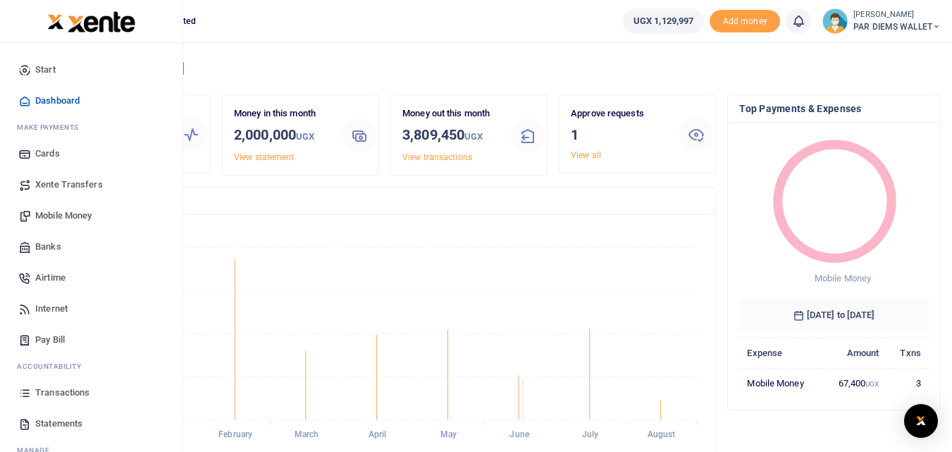
scroll to position [187, 179]
click at [23, 396] on icon at bounding box center [24, 392] width 13 height 13
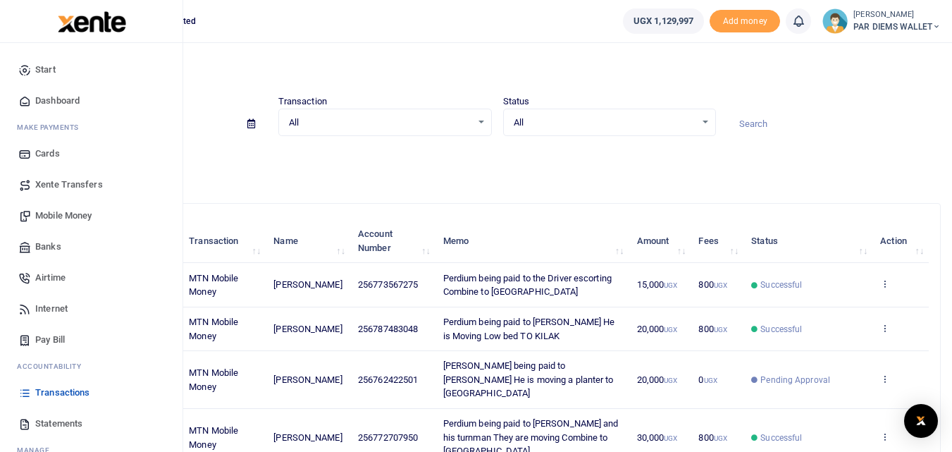
click at [73, 213] on span "Mobile Money" at bounding box center [63, 216] width 56 height 14
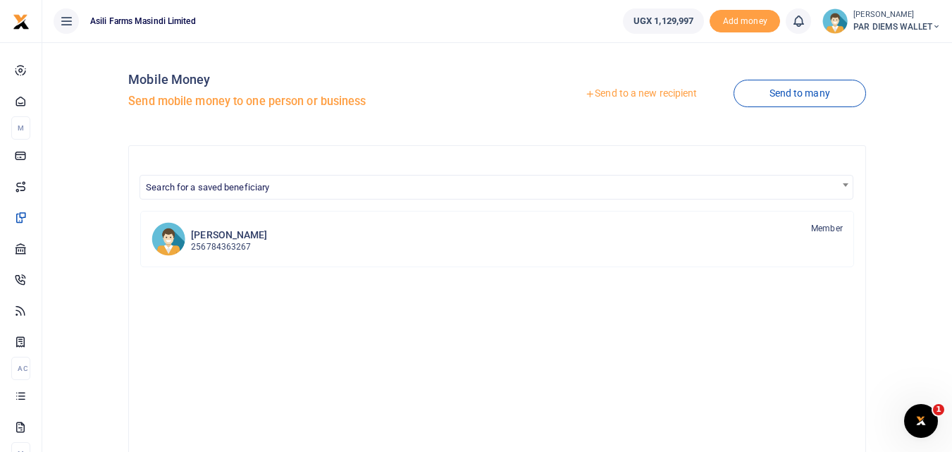
click at [686, 88] on link "Send to a new recipient" at bounding box center [641, 93] width 184 height 25
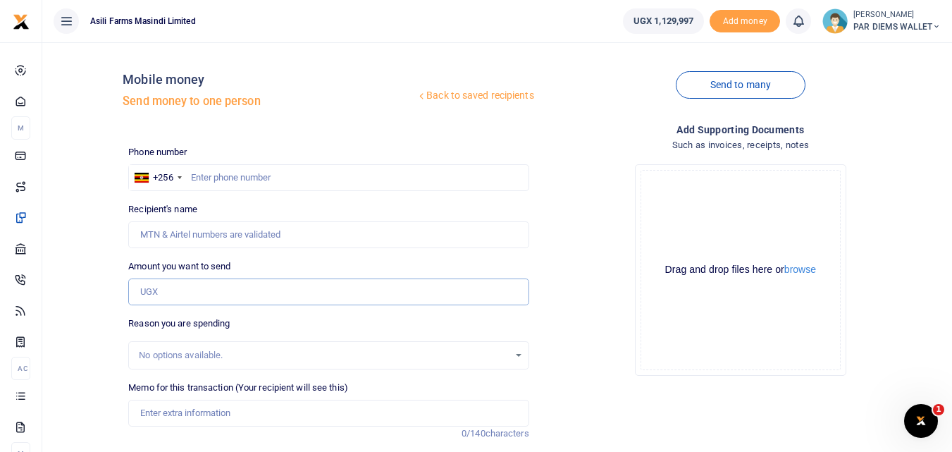
click at [162, 287] on input "Amount you want to send" at bounding box center [328, 291] width 400 height 27
paste input "0779245577"
type input "0779245577"
click at [206, 174] on input "text" at bounding box center [328, 177] width 400 height 27
type input "779245577"
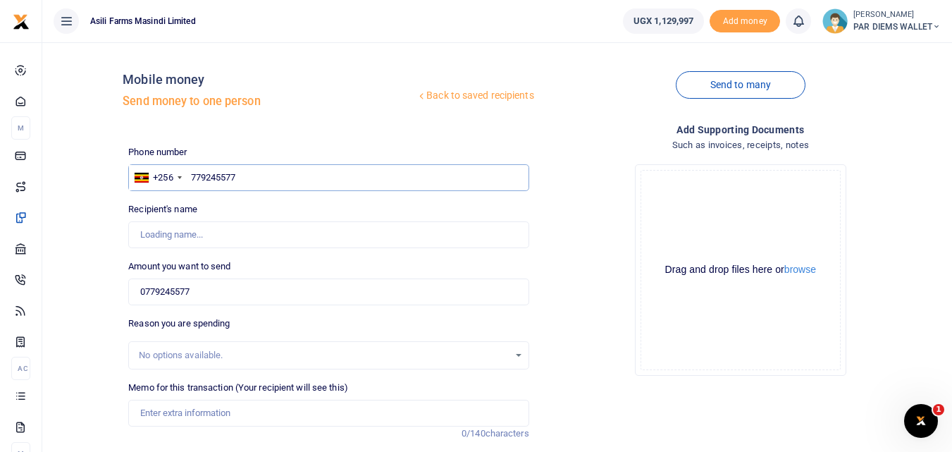
type input "Simon Olupot"
type input "779245577"
click at [220, 289] on input "0779245577" at bounding box center [328, 291] width 400 height 27
type input "0"
click at [220, 289] on input "95,000" at bounding box center [328, 291] width 400 height 27
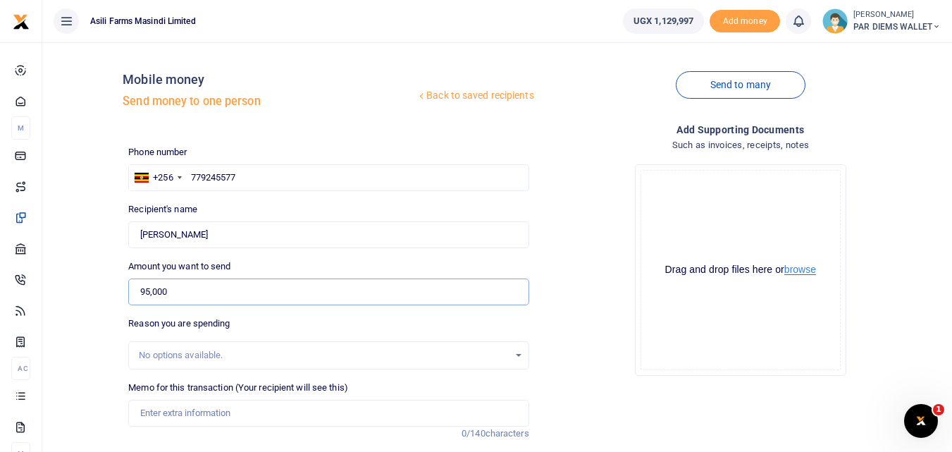
drag, startPoint x: 220, startPoint y: 289, endPoint x: 796, endPoint y: 268, distance: 576.7
click at [796, 268] on div "Phone number +256 Uganda +256 779245577 Phone is required. Recipient's name Fou…" at bounding box center [535, 354] width 824 height 418
click at [242, 295] on input "95,000" at bounding box center [328, 291] width 400 height 27
type input "9"
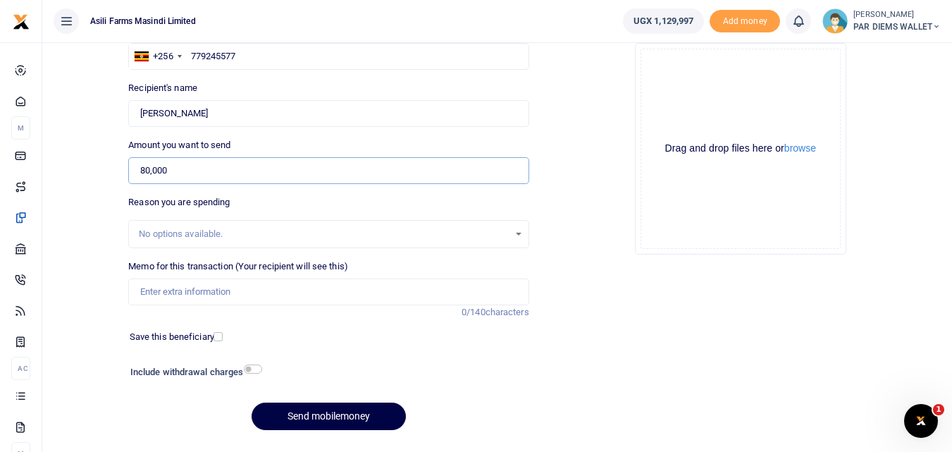
scroll to position [128, 0]
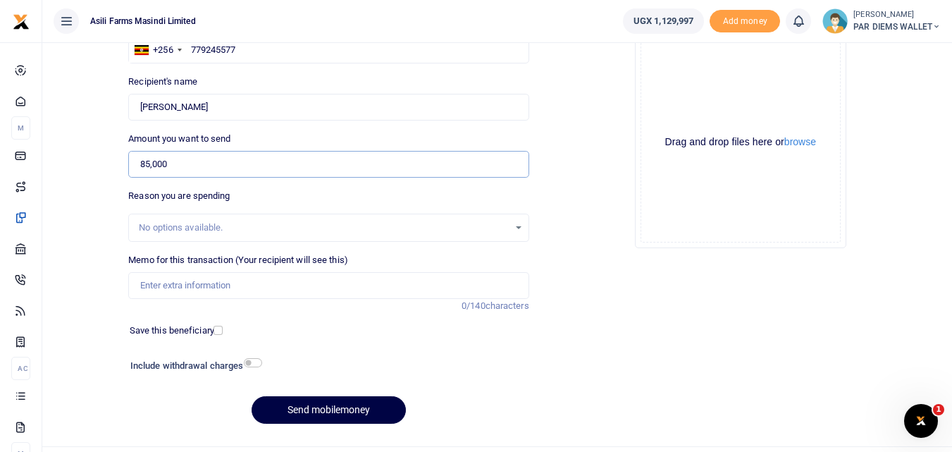
type input "85,000"
click at [180, 282] on input "Memo for this transaction (Your recipient will see this)" at bounding box center [328, 285] width 400 height 27
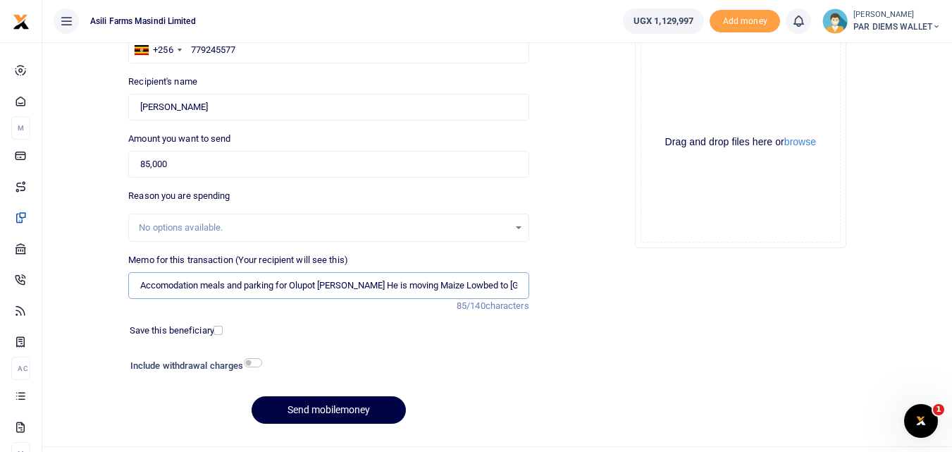
type input "Accomodation meals and parking for Olupot Simon He is moving Maize Lowbed to Ki…"
click at [746, 97] on div "Drag and drop files here or browse Powered by Uppy" at bounding box center [740, 142] width 200 height 200
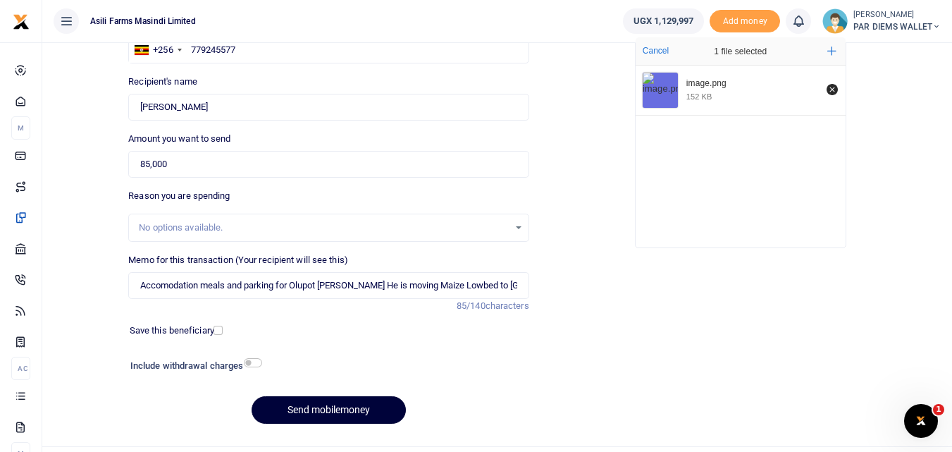
click at [302, 411] on button "Send mobilemoney" at bounding box center [329, 409] width 154 height 27
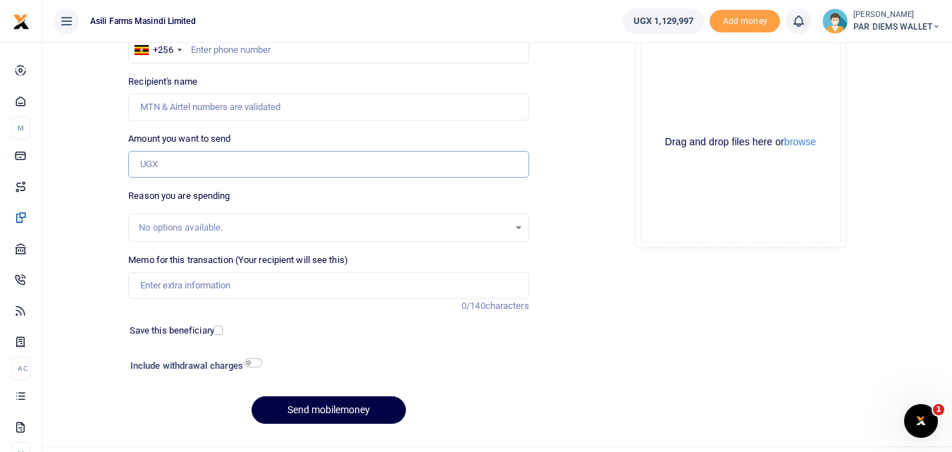
click at [145, 168] on input "Amount you want to send" at bounding box center [328, 164] width 400 height 27
paste input "0787483048"
type input "0787483048"
click at [223, 54] on input "text" at bounding box center [328, 50] width 400 height 27
type input "787483048"
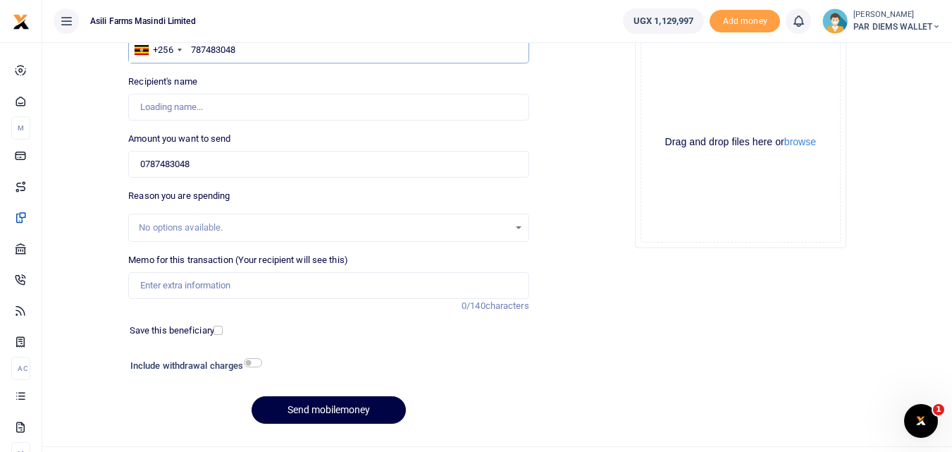
type input "Denis Kugonza"
type input "787483048"
click at [160, 285] on input "Memo for this transaction (Your recipient will see this)" at bounding box center [328, 285] width 400 height 27
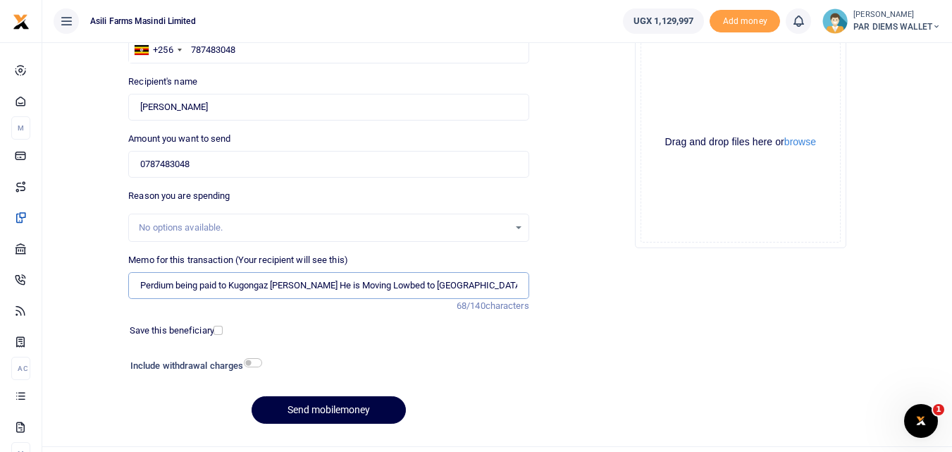
type input "Perdium being paid to Kugongaz Denis He is Moving Lowbed to Kigumba"
click at [697, 82] on div "Drag and drop files here or browse Powered by Uppy" at bounding box center [740, 142] width 200 height 200
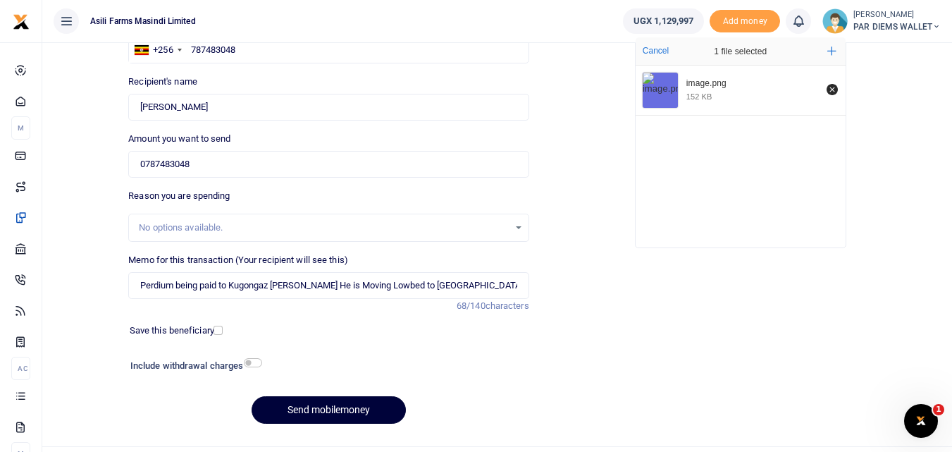
click at [328, 407] on button "Send mobilemoney" at bounding box center [329, 409] width 154 height 27
type input "7"
type input "85,000"
click at [311, 410] on button "Send mobilemoney" at bounding box center [329, 409] width 154 height 27
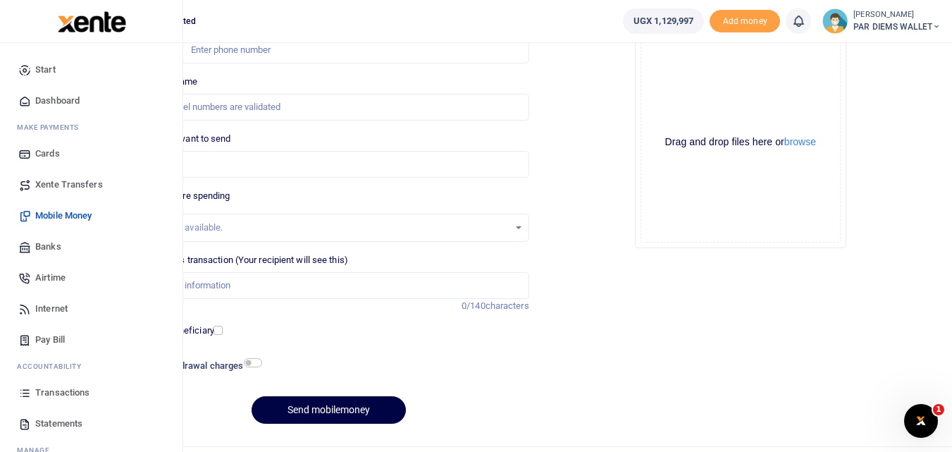
click at [23, 395] on icon at bounding box center [24, 392] width 13 height 13
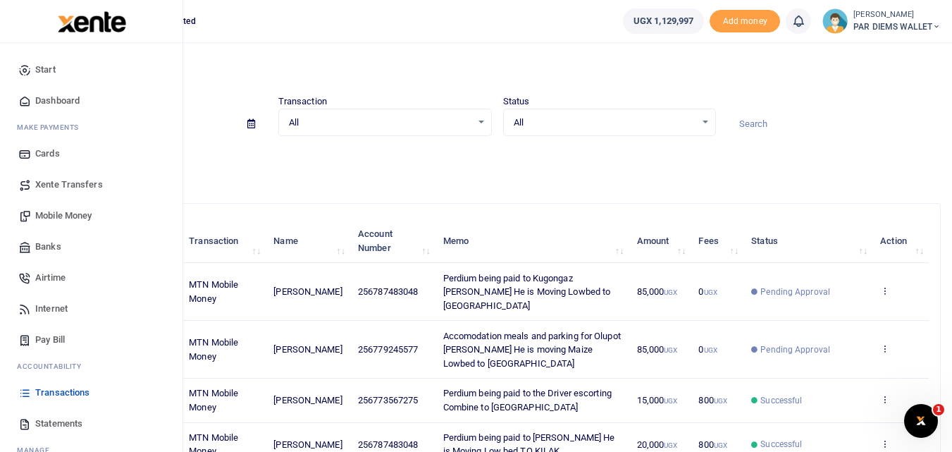
click at [76, 215] on span "Mobile Money" at bounding box center [63, 216] width 56 height 14
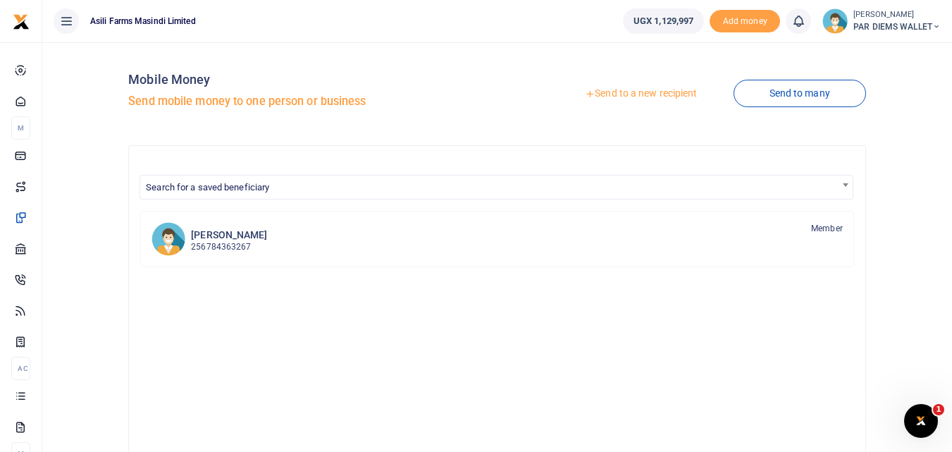
click at [654, 92] on link "Send to a new recipient" at bounding box center [641, 93] width 184 height 25
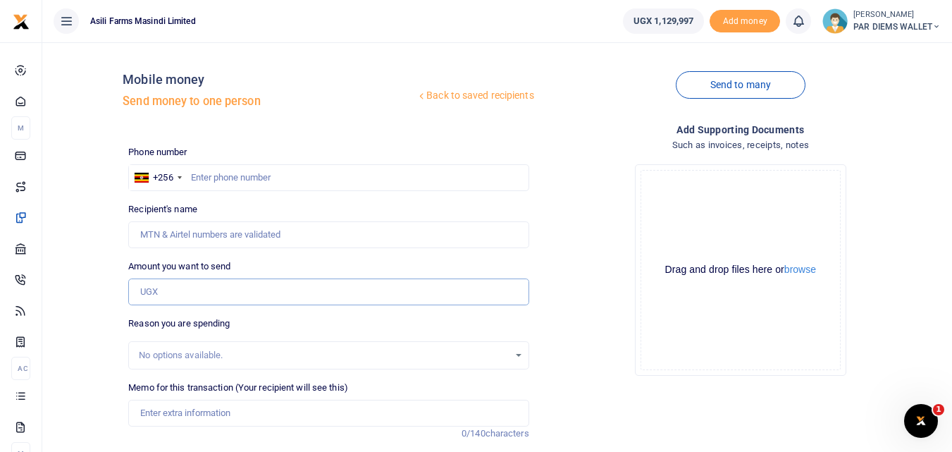
click at [161, 295] on input "Amount you want to send" at bounding box center [328, 291] width 400 height 27
paste input "0784018823"
type input "0784018823"
click at [203, 182] on input "text" at bounding box center [328, 177] width 400 height 27
type input "784018823"
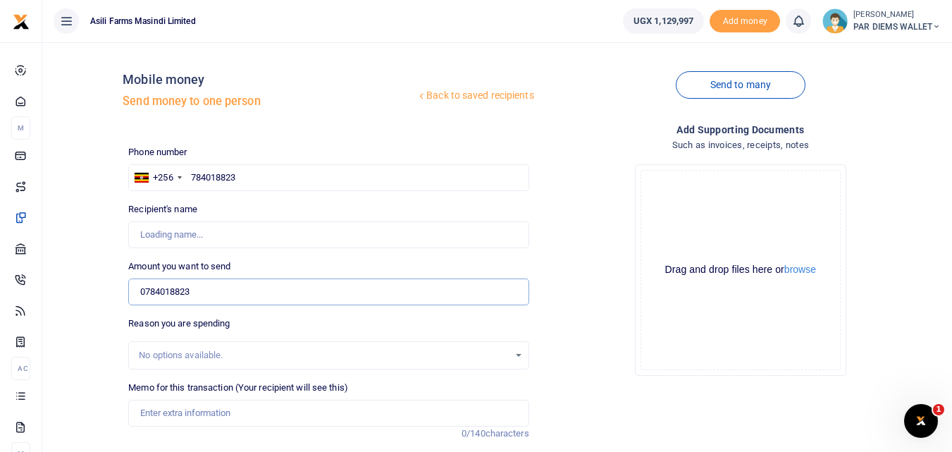
type input "Simon Okwonga"
click at [231, 284] on input "0784018823" at bounding box center [328, 291] width 400 height 27
type input "0"
click at [261, 179] on input "784018823" at bounding box center [328, 177] width 400 height 27
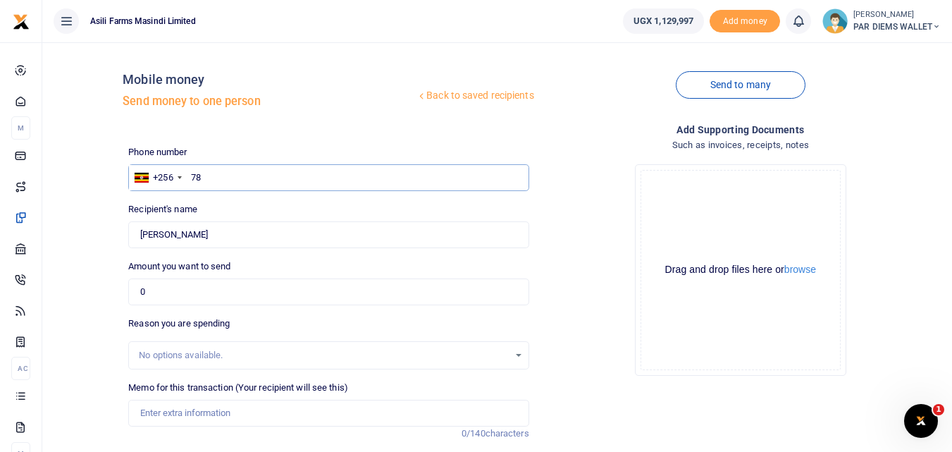
type input "7"
type input "781369760"
type input "[PERSON_NAME]"
type input "781369760"
click at [181, 292] on input "0" at bounding box center [328, 291] width 400 height 27
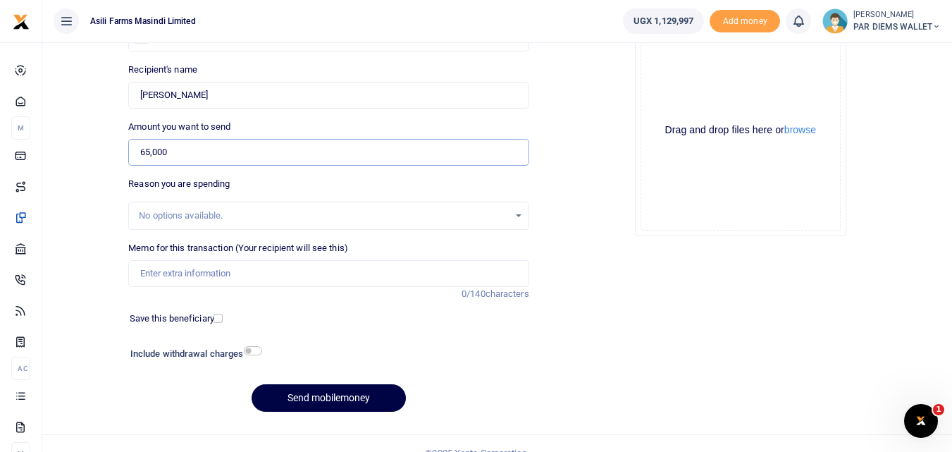
scroll to position [159, 0]
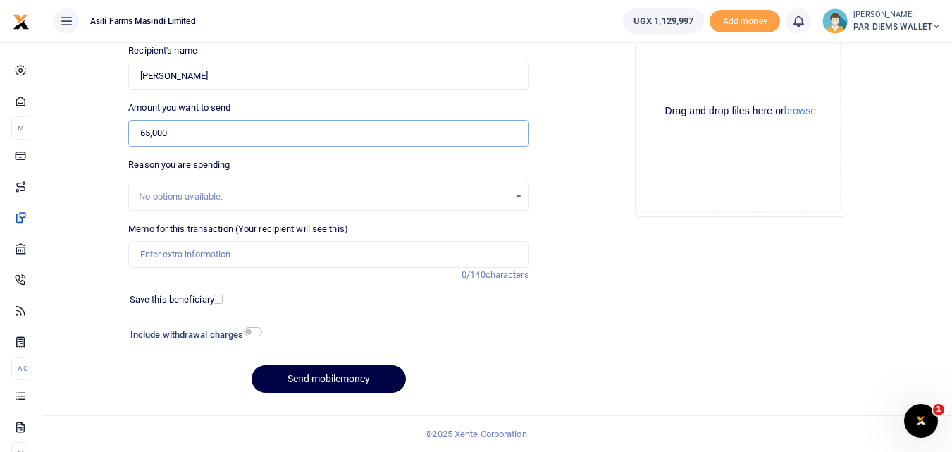
type input "65,000"
click at [186, 250] on input "Memo for this transaction (Your recipient will see this)" at bounding box center [328, 254] width 400 height 27
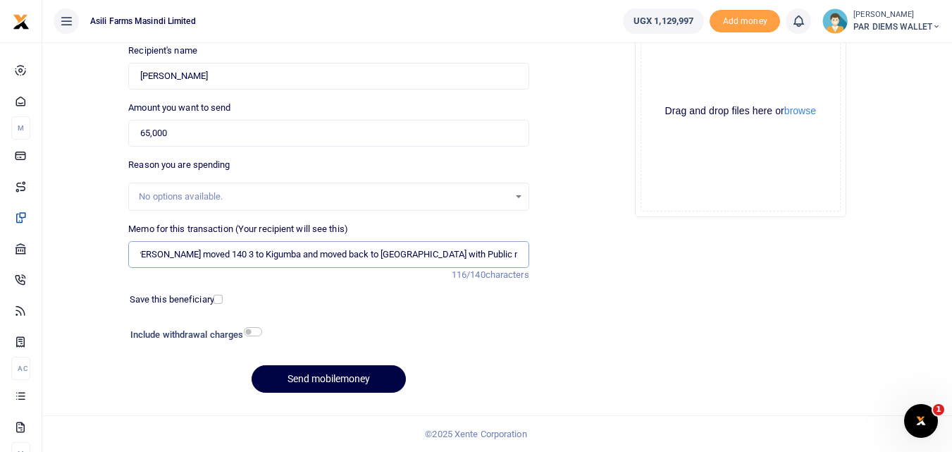
scroll to position [0, 143]
type input "Transport and perdium refund for [PERSON_NAME] moved 140 3 to Kigumba and moved…"
click at [696, 61] on div "Drag and drop files here or browse Powered by Uppy" at bounding box center [740, 111] width 200 height 200
click at [678, 63] on div "Drag and drop files here or browse Powered by Uppy" at bounding box center [740, 111] width 200 height 200
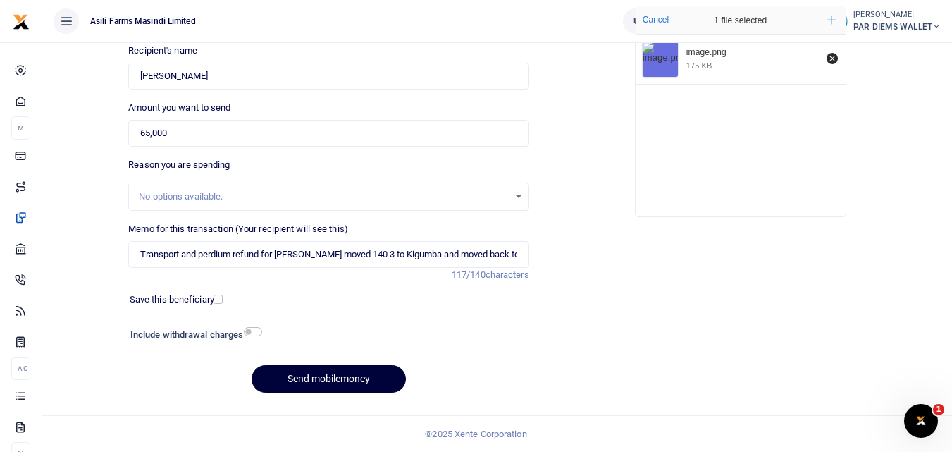
click at [314, 376] on button "Send mobilemoney" at bounding box center [329, 378] width 154 height 27
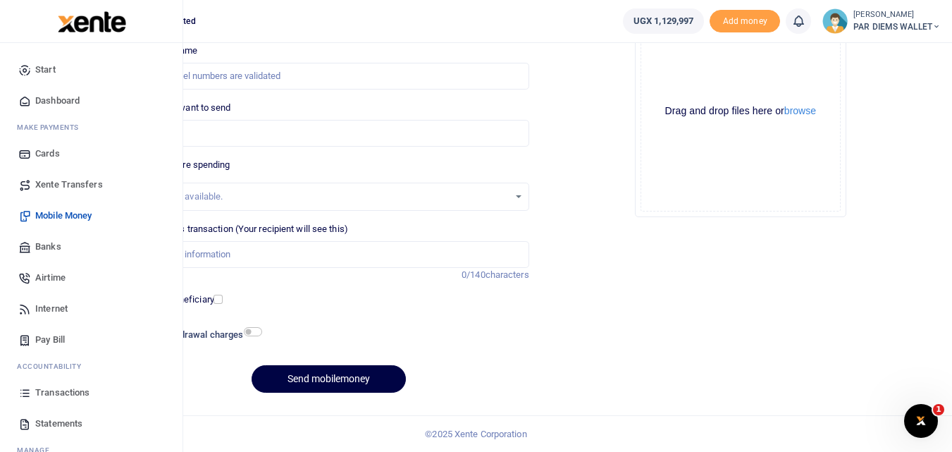
click at [27, 397] on icon at bounding box center [24, 392] width 13 height 13
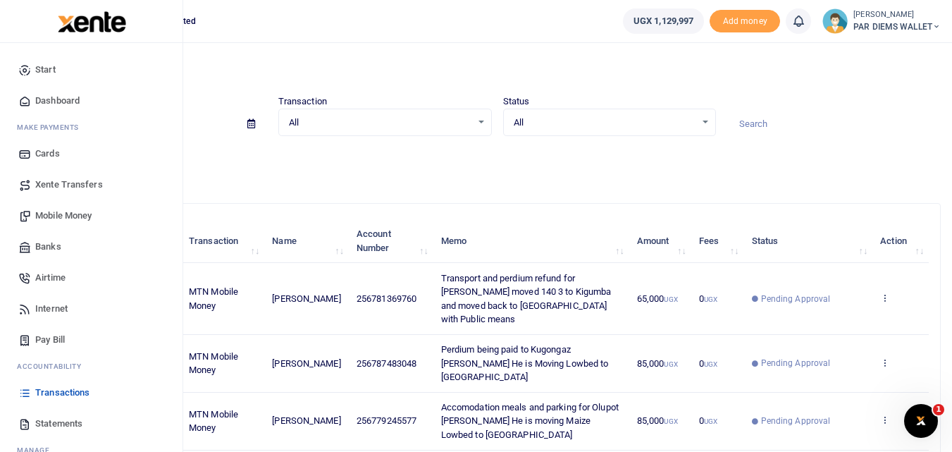
click at [27, 396] on icon at bounding box center [24, 392] width 13 height 13
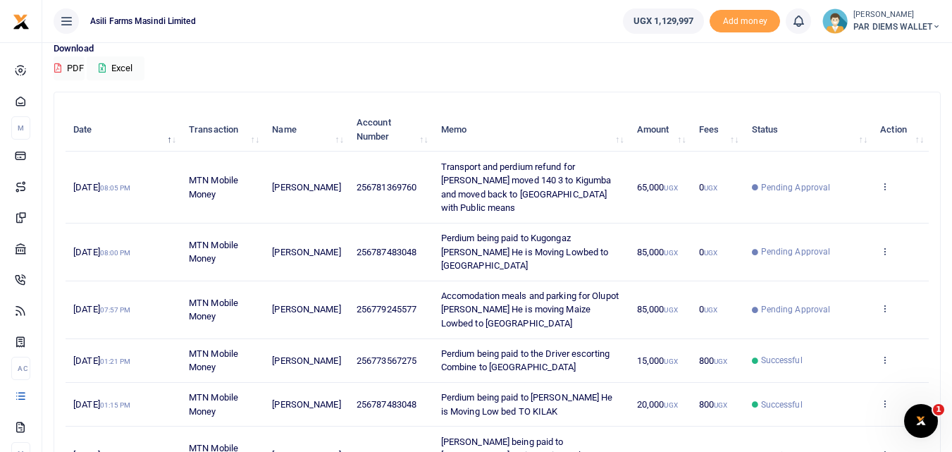
scroll to position [106, 0]
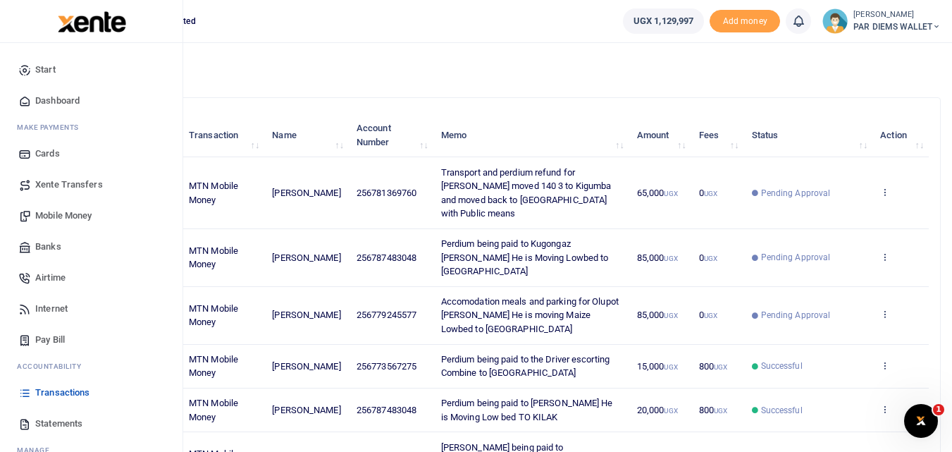
click at [56, 214] on span "Mobile Money" at bounding box center [63, 216] width 56 height 14
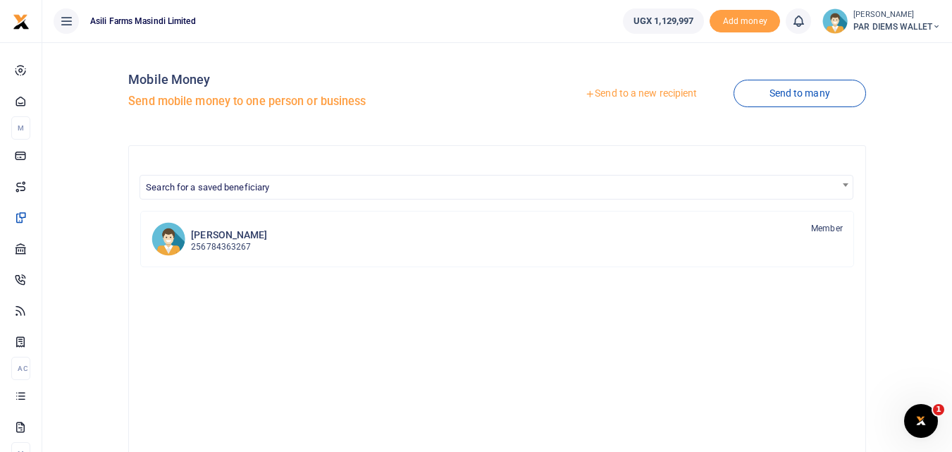
click at [643, 94] on link "Send to a new recipient" at bounding box center [641, 93] width 184 height 25
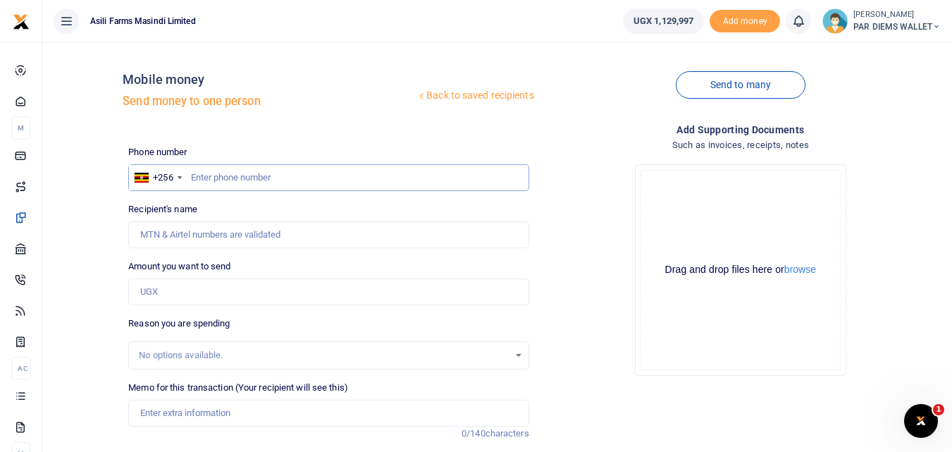
click at [247, 182] on input "text" at bounding box center [328, 177] width 400 height 27
type input "784040395"
type input "Samuel Mpande"
type input "784040395"
click at [178, 295] on input "Amount you want to send" at bounding box center [328, 291] width 400 height 27
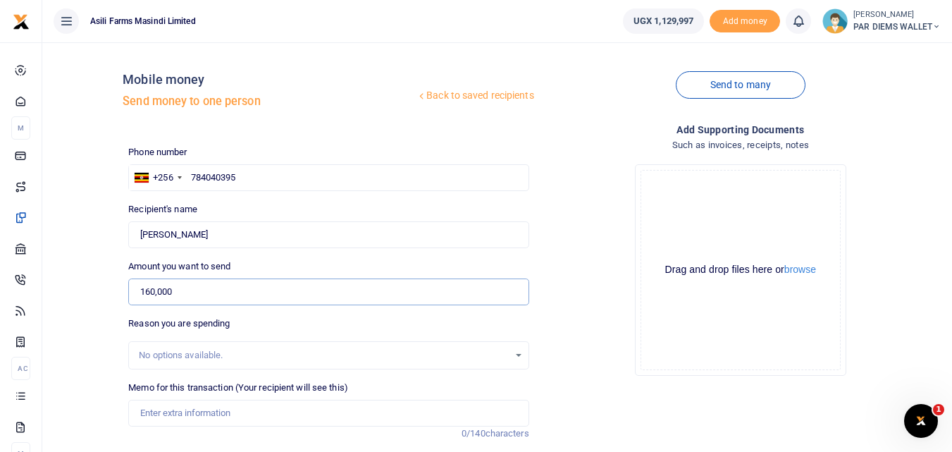
type input "160,000"
click at [714, 199] on div "Drag and drop files here or browse Powered by Uppy" at bounding box center [740, 270] width 200 height 200
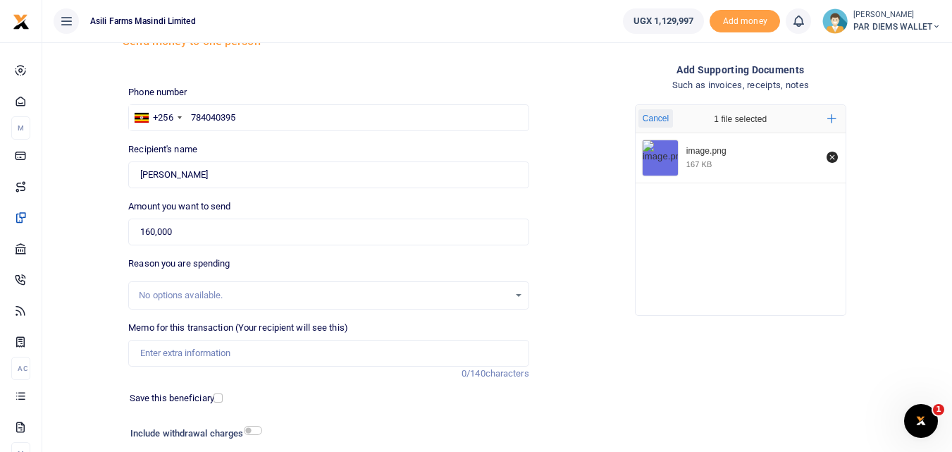
scroll to position [81, 0]
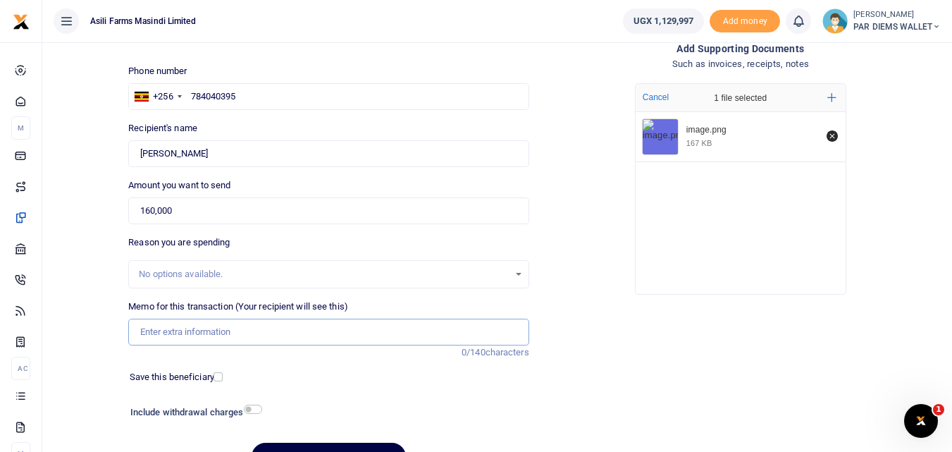
click at [160, 340] on input "Memo for this transaction (Your recipient will see this)" at bounding box center [328, 331] width 400 height 27
type input "Refund to Loki He paid Accomodation for the 3 Operators Enzama Baguma and"
click at [371, 211] on input "160,000" at bounding box center [328, 210] width 400 height 27
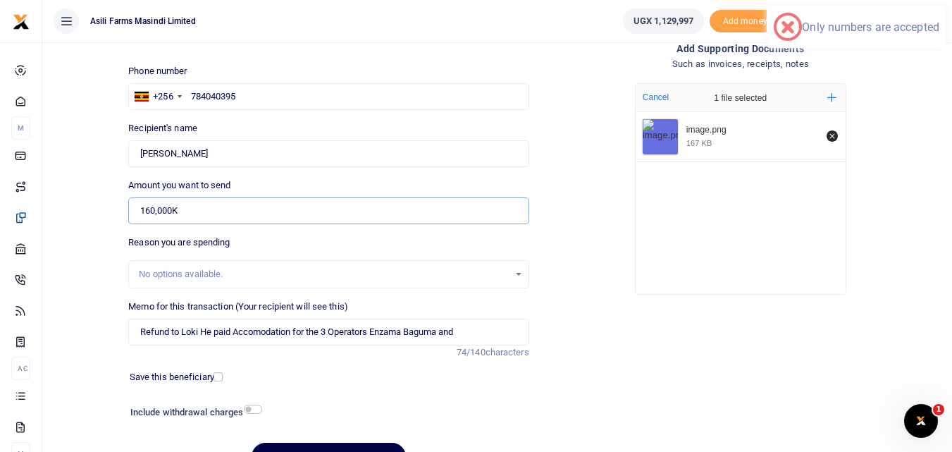
type input "160,000"
click at [485, 330] on input "Refund to Loki He paid Accomodation for the 3 Operators Enzama Baguma and" at bounding box center [328, 331] width 400 height 27
click at [291, 334] on input "Refund to Loki He paid Accomodation for the 3 Operators Enzama Baguma and Kugoza" at bounding box center [328, 331] width 400 height 27
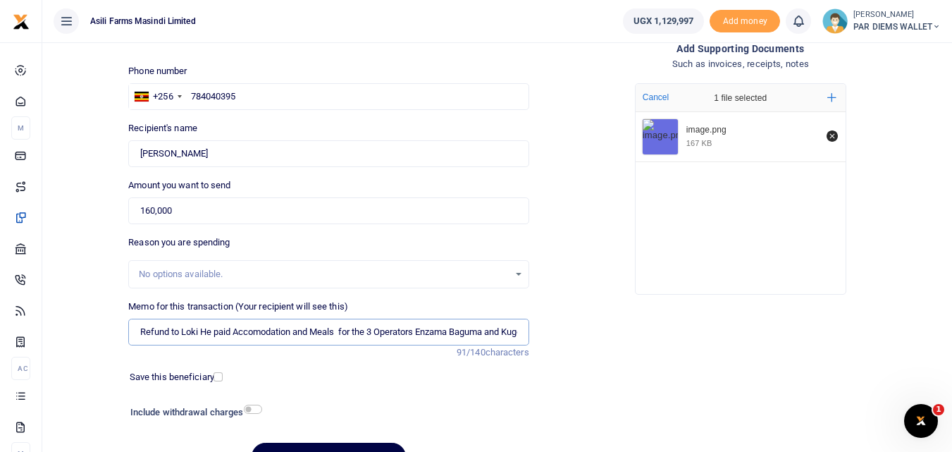
scroll to position [159, 0]
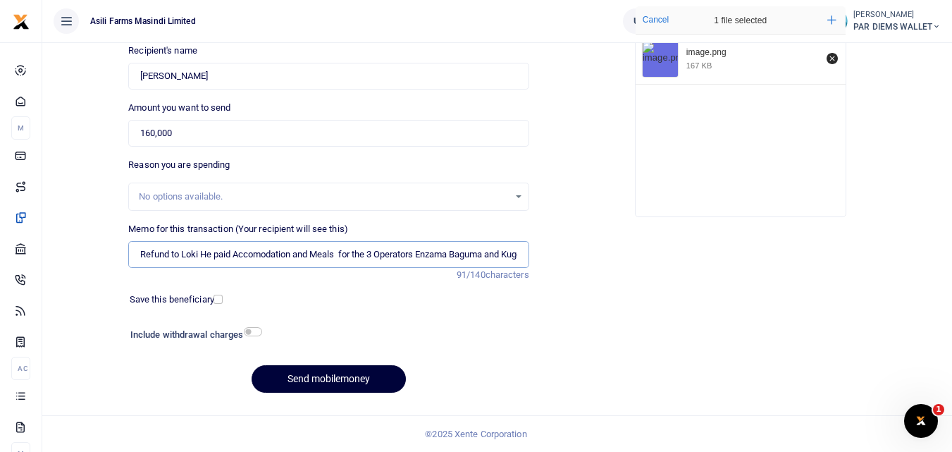
type input "Refund to Loki He paid Accomodation and Meals for the 3 Operators Enzama Baguma…"
click at [342, 383] on button "Send mobilemoney" at bounding box center [329, 378] width 154 height 27
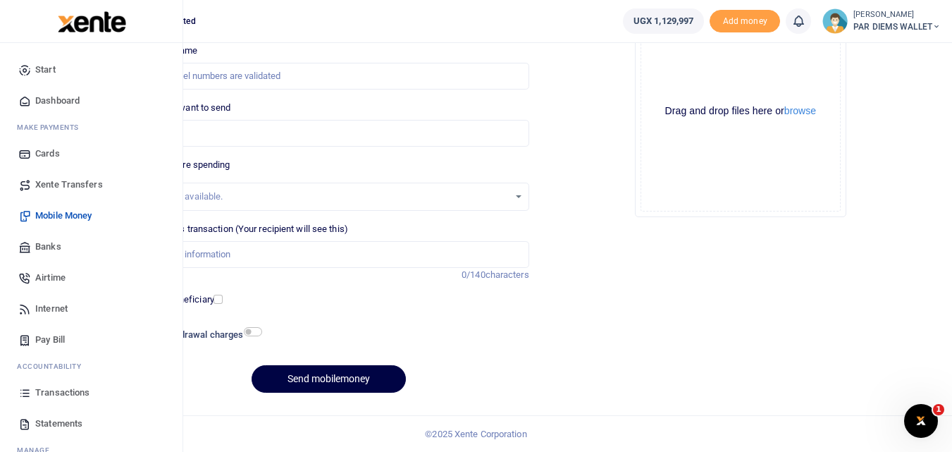
click at [25, 390] on icon at bounding box center [24, 392] width 13 height 13
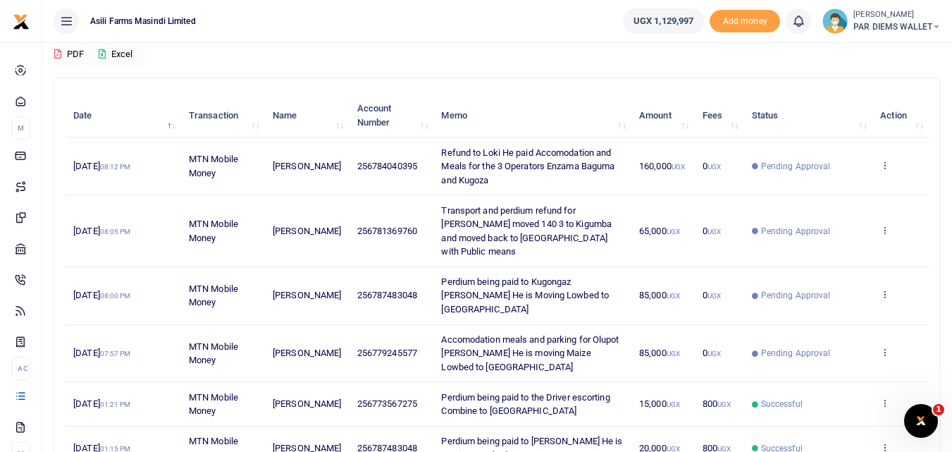
scroll to position [132, 0]
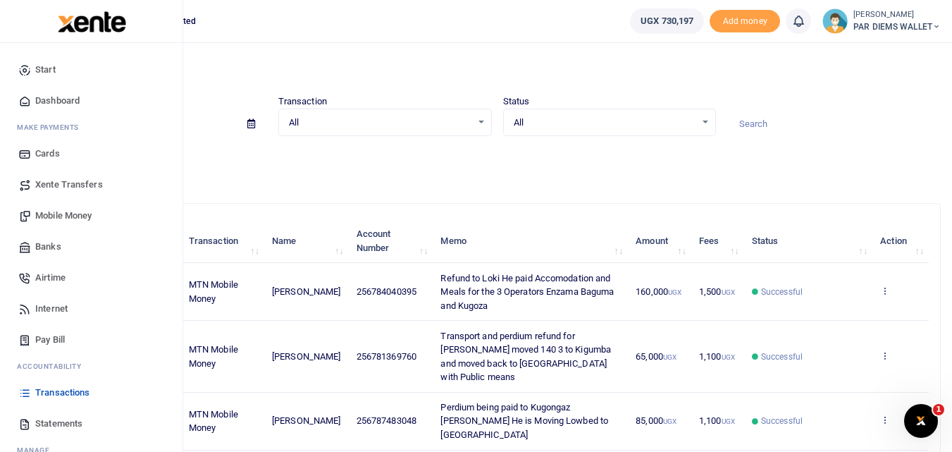
click at [27, 393] on icon at bounding box center [24, 392] width 13 height 13
